Goal: Find specific page/section: Find specific page/section

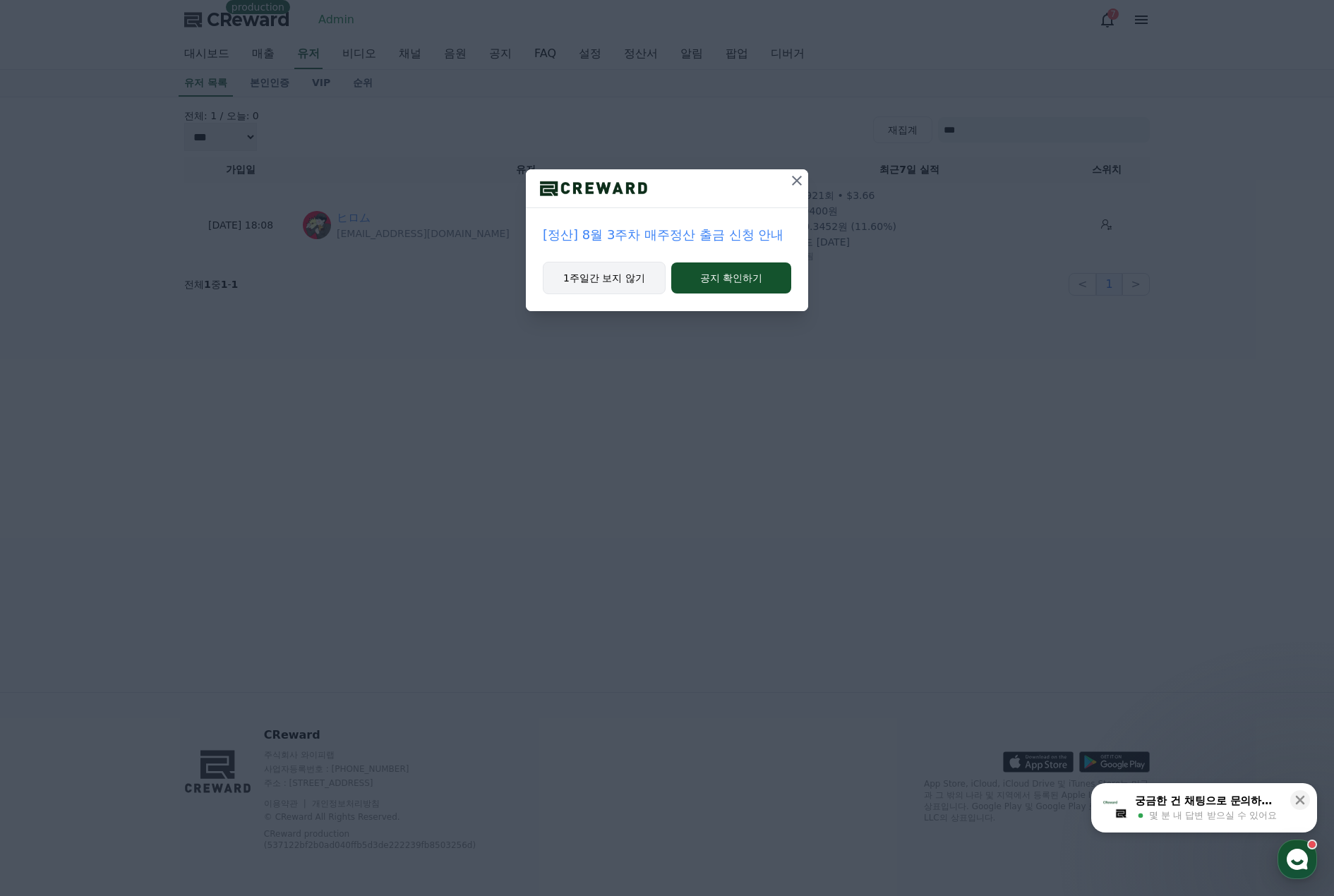
click at [633, 279] on button "1주일간 보지 않기" at bounding box center [604, 277] width 123 height 32
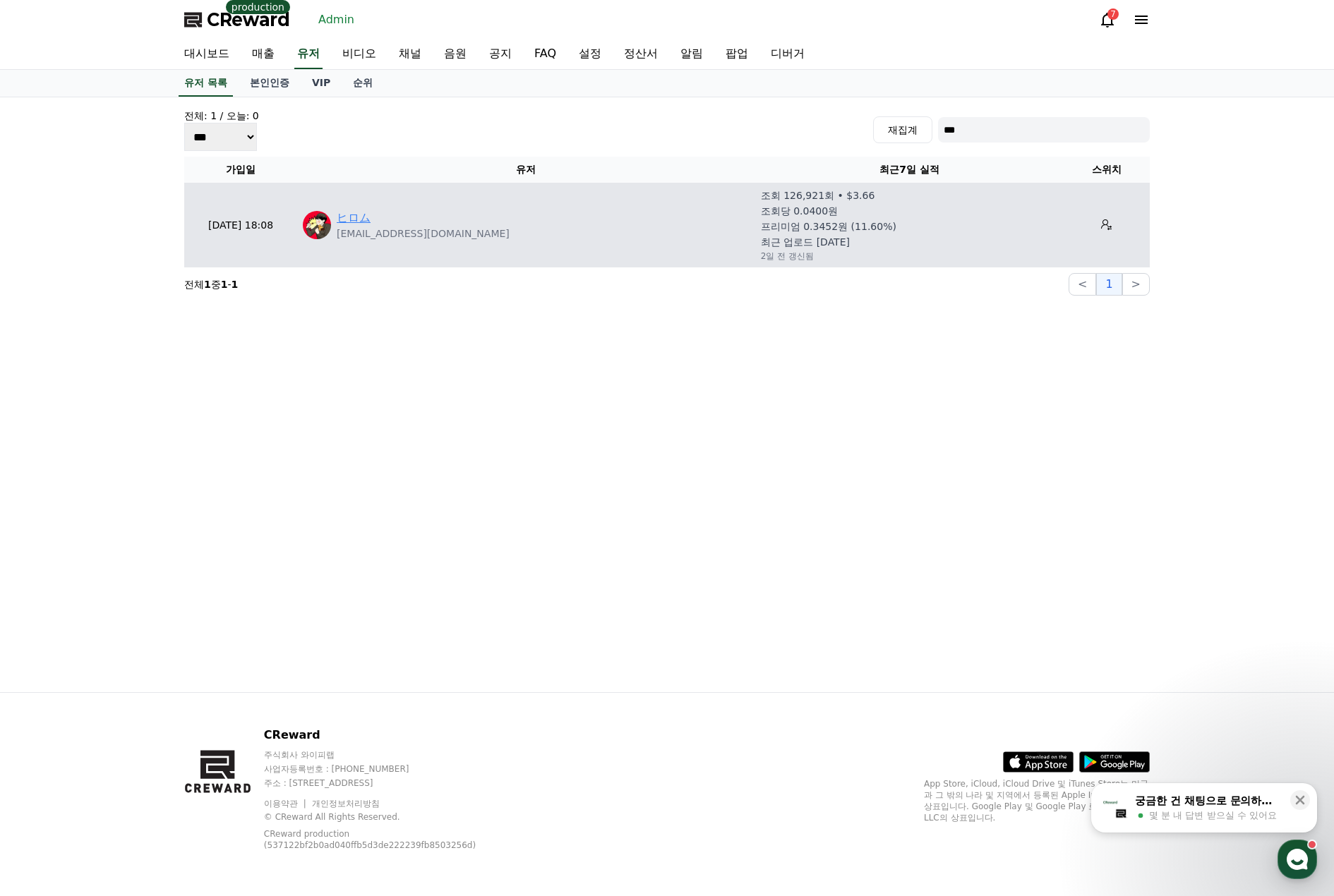
click at [346, 221] on link "ヒロム" at bounding box center [353, 218] width 34 height 17
